Goal: Transaction & Acquisition: Purchase product/service

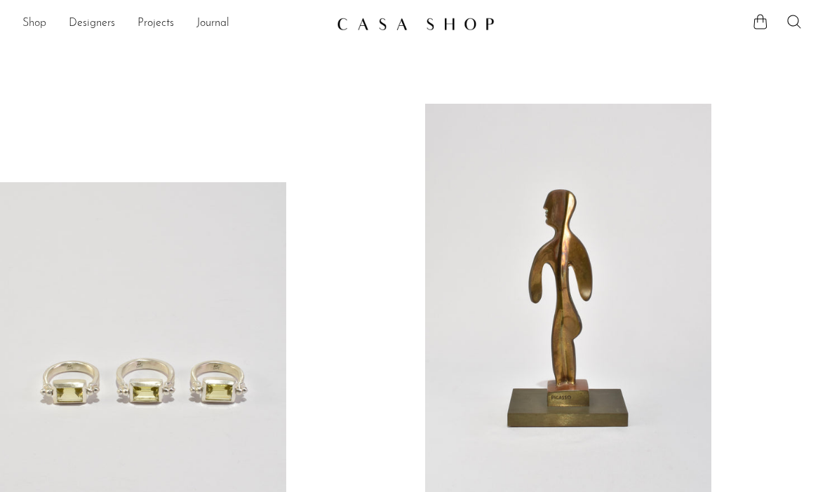
click at [34, 23] on link "Shop" at bounding box center [34, 24] width 24 height 18
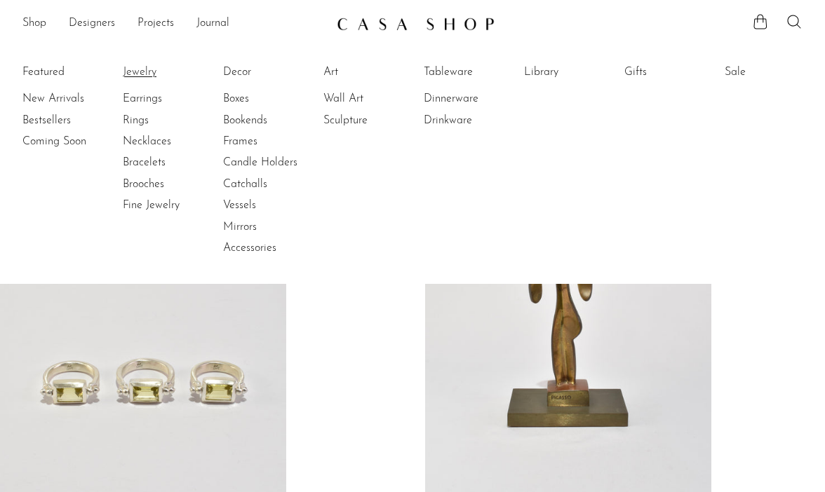
click at [144, 76] on link "Jewelry" at bounding box center [175, 72] width 105 height 15
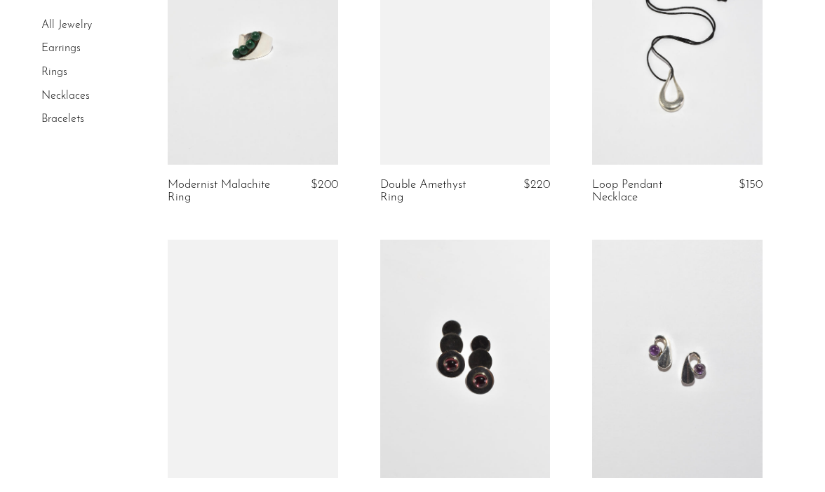
scroll to position [1457, 0]
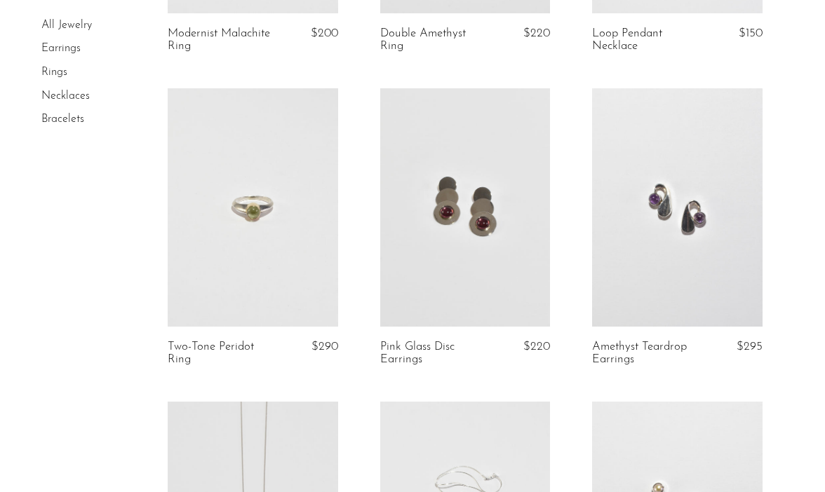
scroll to position [1607, 0]
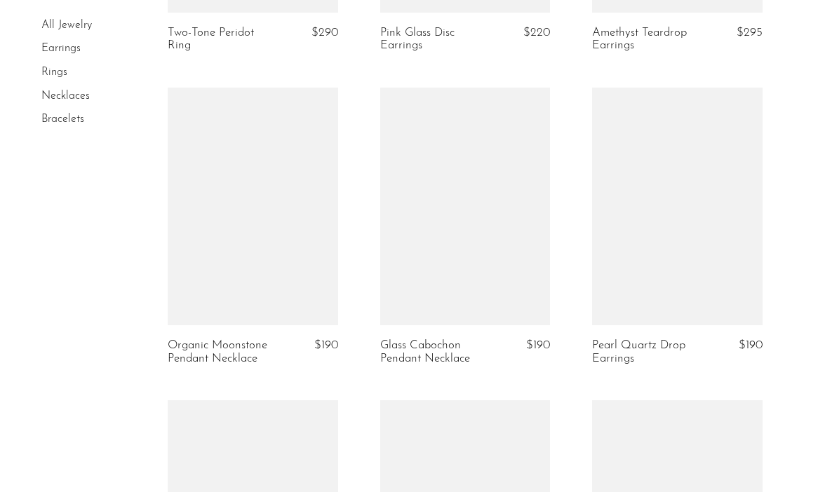
scroll to position [1924, 0]
